Goal: Transaction & Acquisition: Purchase product/service

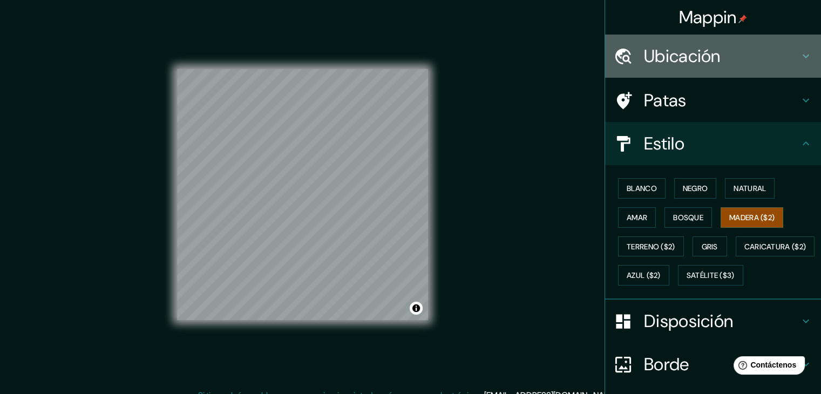
click at [729, 56] on h4 "Ubicación" at bounding box center [721, 56] width 155 height 22
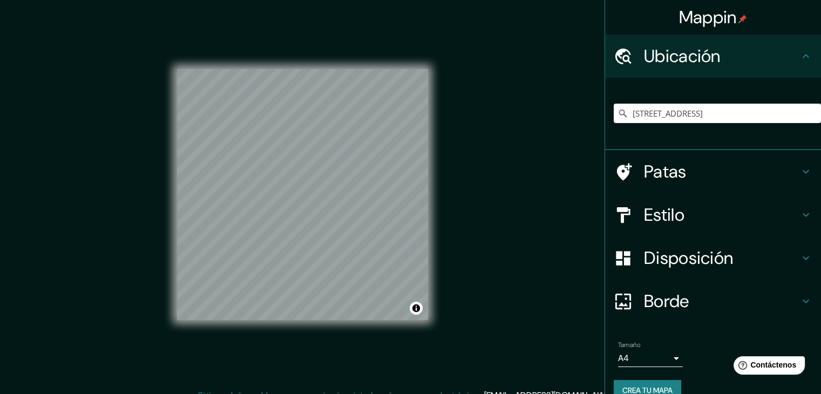
click at [713, 103] on div "[STREET_ADDRESS] [STREET_ADDRESS] Charlottenburg 153 4817 RR Breda, [GEOGRAPHIC…" at bounding box center [716, 113] width 207 height 54
drag, startPoint x: 710, startPoint y: 113, endPoint x: 775, endPoint y: 111, distance: 64.8
click at [714, 113] on input "[STREET_ADDRESS]" at bounding box center [716, 113] width 207 height 19
click at [809, 112] on icon "Claro" at bounding box center [812, 113] width 6 height 6
paste input "Av. [STREET_ADDRESS] Cdad. Autónoma de [GEOGRAPHIC_DATA]"
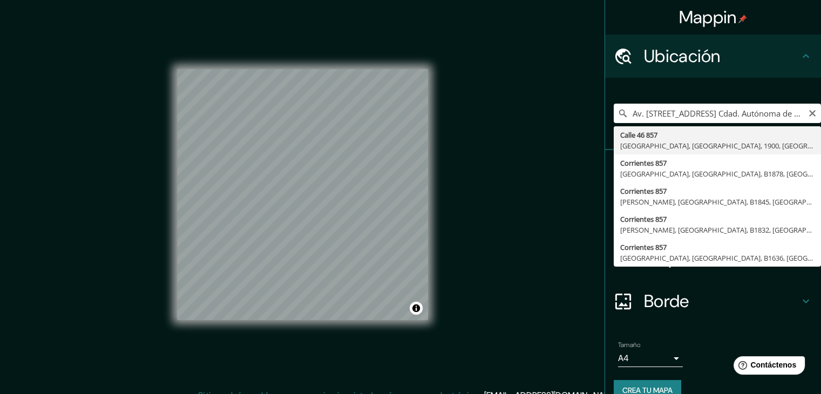
type input "[STREET_ADDRESS]"
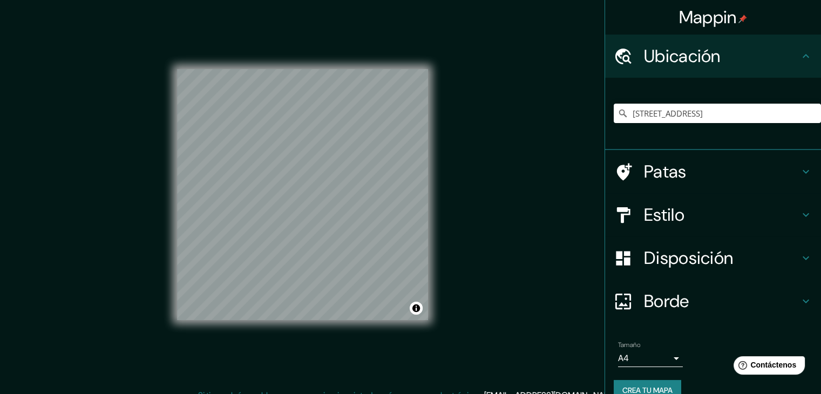
click at [151, 174] on div "Mappin Ubicación [STREET_ADDRESS] Patas Estilo Disposición Borde Elige un borde…" at bounding box center [410, 203] width 821 height 406
click at [754, 220] on h4 "Estilo" at bounding box center [721, 215] width 155 height 22
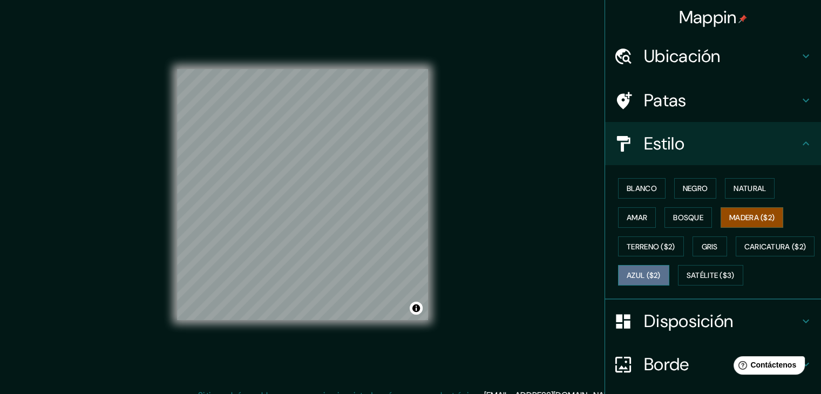
click at [660, 274] on font "Azul ($2)" at bounding box center [643, 276] width 34 height 10
click at [774, 54] on h4 "Ubicación" at bounding box center [721, 56] width 155 height 22
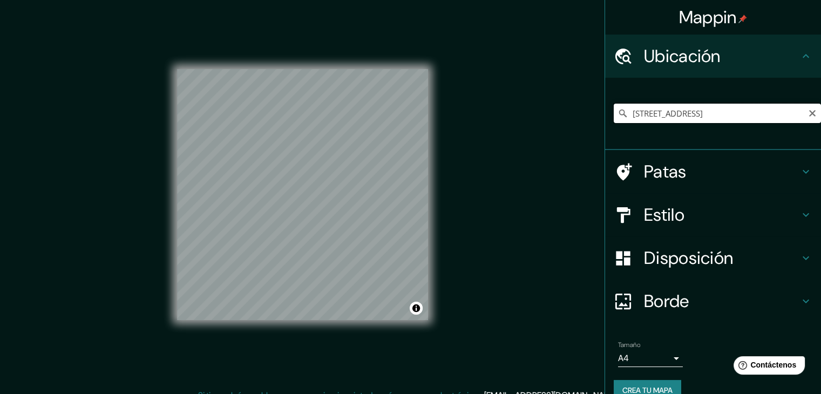
click at [732, 111] on input "[STREET_ADDRESS]" at bounding box center [716, 113] width 207 height 19
click at [809, 113] on input "[STREET_ADDRESS]" at bounding box center [716, 113] width 207 height 19
click at [808, 113] on icon "Claro" at bounding box center [812, 113] width 9 height 9
click at [724, 113] on input "Elige tu ciudad o zona" at bounding box center [716, 113] width 207 height 19
paste input "9JWC+JF [GEOGRAPHIC_DATA], Cdad. Autónoma de [GEOGRAPHIC_DATA]"
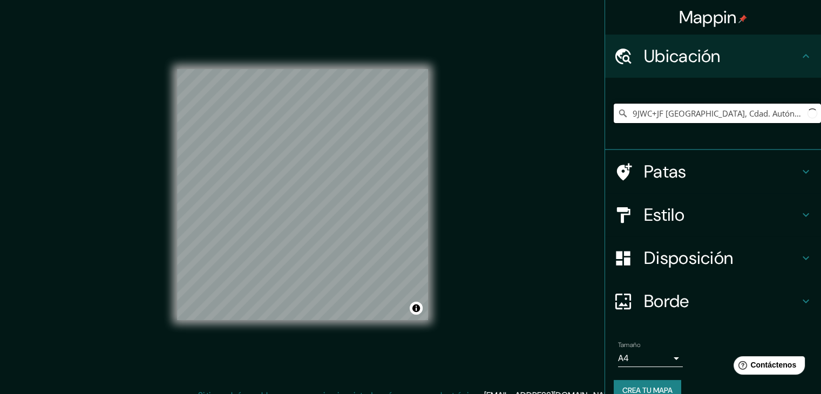
scroll to position [0, 43]
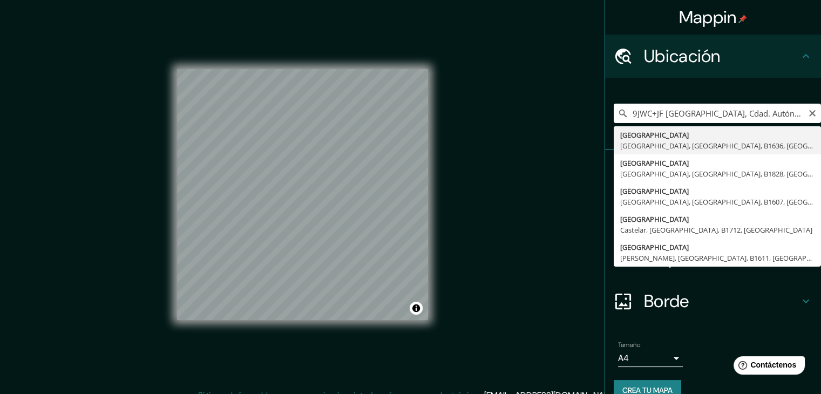
type input "[GEOGRAPHIC_DATA], [GEOGRAPHIC_DATA], [GEOGRAPHIC_DATA], B1636, [GEOGRAPHIC_DAT…"
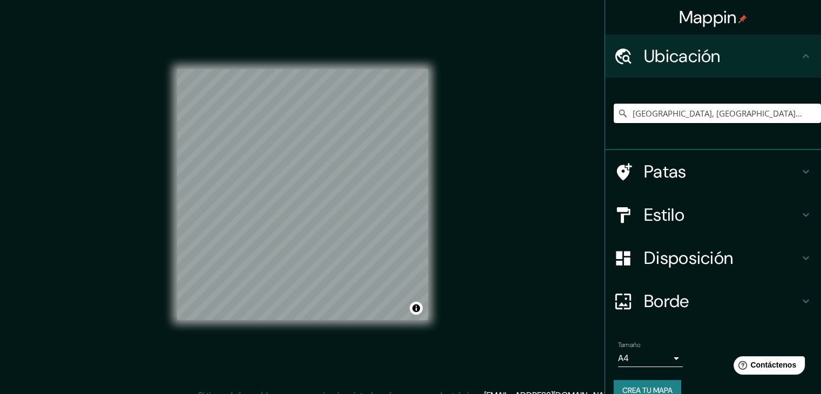
scroll to position [0, 0]
